Goal: Task Accomplishment & Management: Complete application form

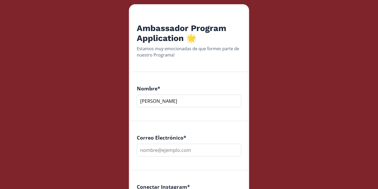
scroll to position [57, 0]
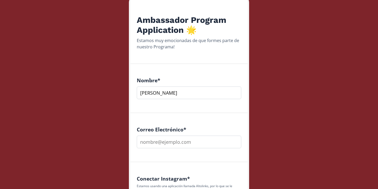
type input "[PERSON_NAME]"
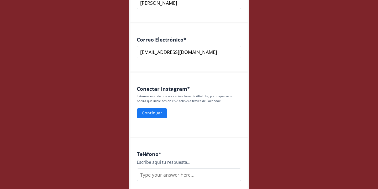
scroll to position [148, 0]
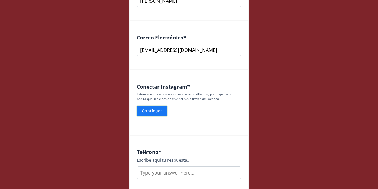
type input "[EMAIL_ADDRESS][DOMAIN_NAME]"
click at [153, 109] on button "Continuar" at bounding box center [152, 110] width 32 height 11
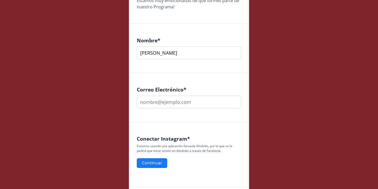
scroll to position [97, 0]
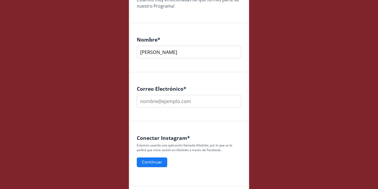
type input "[PERSON_NAME]"
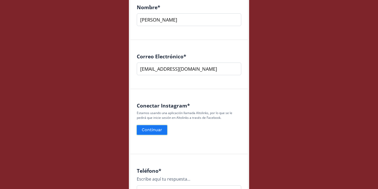
scroll to position [134, 0]
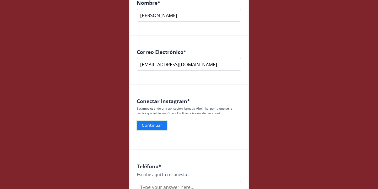
type input "[EMAIL_ADDRESS][DOMAIN_NAME]"
click at [159, 124] on button "Continuar" at bounding box center [152, 125] width 32 height 11
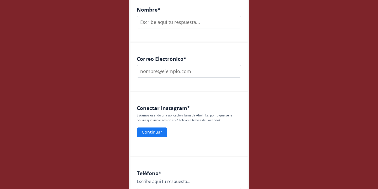
scroll to position [127, 0]
click at [155, 135] on button "Continuar" at bounding box center [152, 131] width 32 height 11
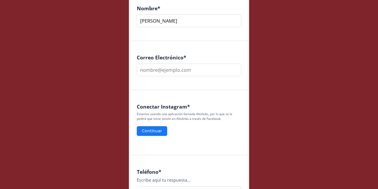
scroll to position [135, 0]
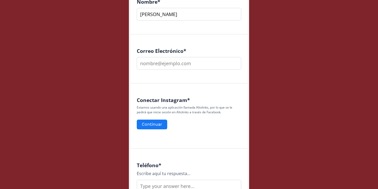
type input "Camila Jimenez"
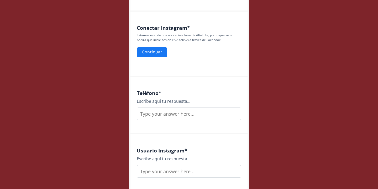
scroll to position [208, 0]
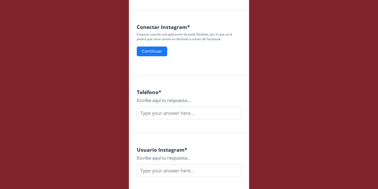
type input "camilajz8881@gmail.com"
type input "5548610742"
click at [201, 175] on input "text" at bounding box center [189, 170] width 104 height 13
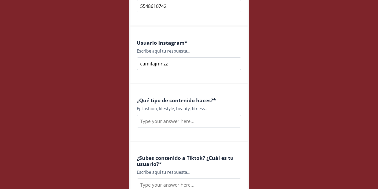
scroll to position [315, 0]
type input "camilajmnzz"
click at [182, 124] on input "text" at bounding box center [189, 120] width 104 height 13
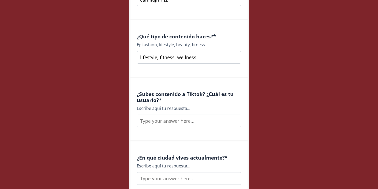
scroll to position [379, 0]
type input "lifestyle, fitness, wellness"
click at [201, 121] on input "text" at bounding box center [189, 120] width 104 height 13
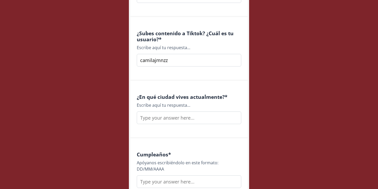
type input "camilajmnzz"
type input "Guadalajara, jal"
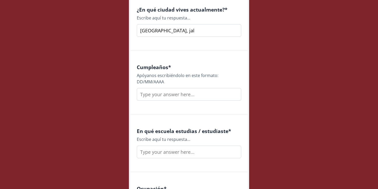
scroll to position [527, 0]
type input "07/02/1999"
click at [205, 155] on input "text" at bounding box center [189, 151] width 104 height 13
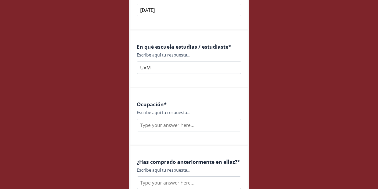
scroll to position [610, 0]
type input "UVM"
click at [164, 124] on input "text" at bounding box center [189, 124] width 104 height 13
type input "W"
type input "Event planea"
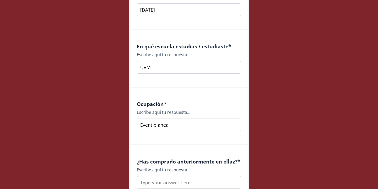
drag, startPoint x: 164, startPoint y: 115, endPoint x: 158, endPoint y: 67, distance: 48.4
click at [158, 67] on input "UVM" at bounding box center [189, 67] width 104 height 13
drag, startPoint x: 159, startPoint y: 68, endPoint x: 95, endPoint y: 68, distance: 63.7
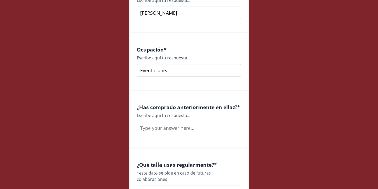
scroll to position [664, 0]
type input "t"
type input "UVM"
click at [181, 128] on input "text" at bounding box center [189, 128] width 104 height 13
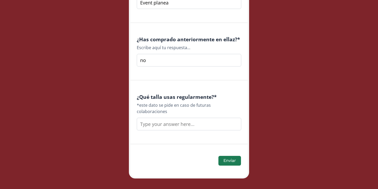
scroll to position [733, 0]
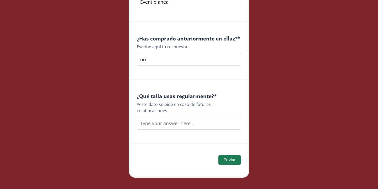
type input "no"
click at [192, 117] on input "text" at bounding box center [189, 123] width 104 height 13
type input "s"
click at [229, 154] on button "Enviar" at bounding box center [229, 159] width 24 height 11
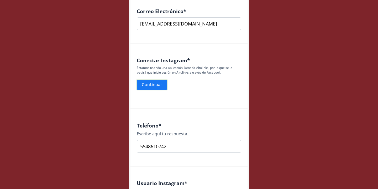
click at [164, 84] on button "Continuar" at bounding box center [152, 84] width 32 height 11
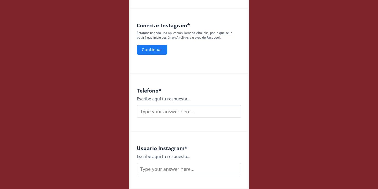
scroll to position [205, 0]
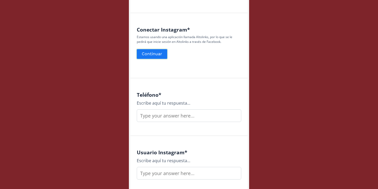
click at [153, 54] on button "Continuar" at bounding box center [152, 53] width 32 height 11
